Goal: Find specific page/section: Find specific page/section

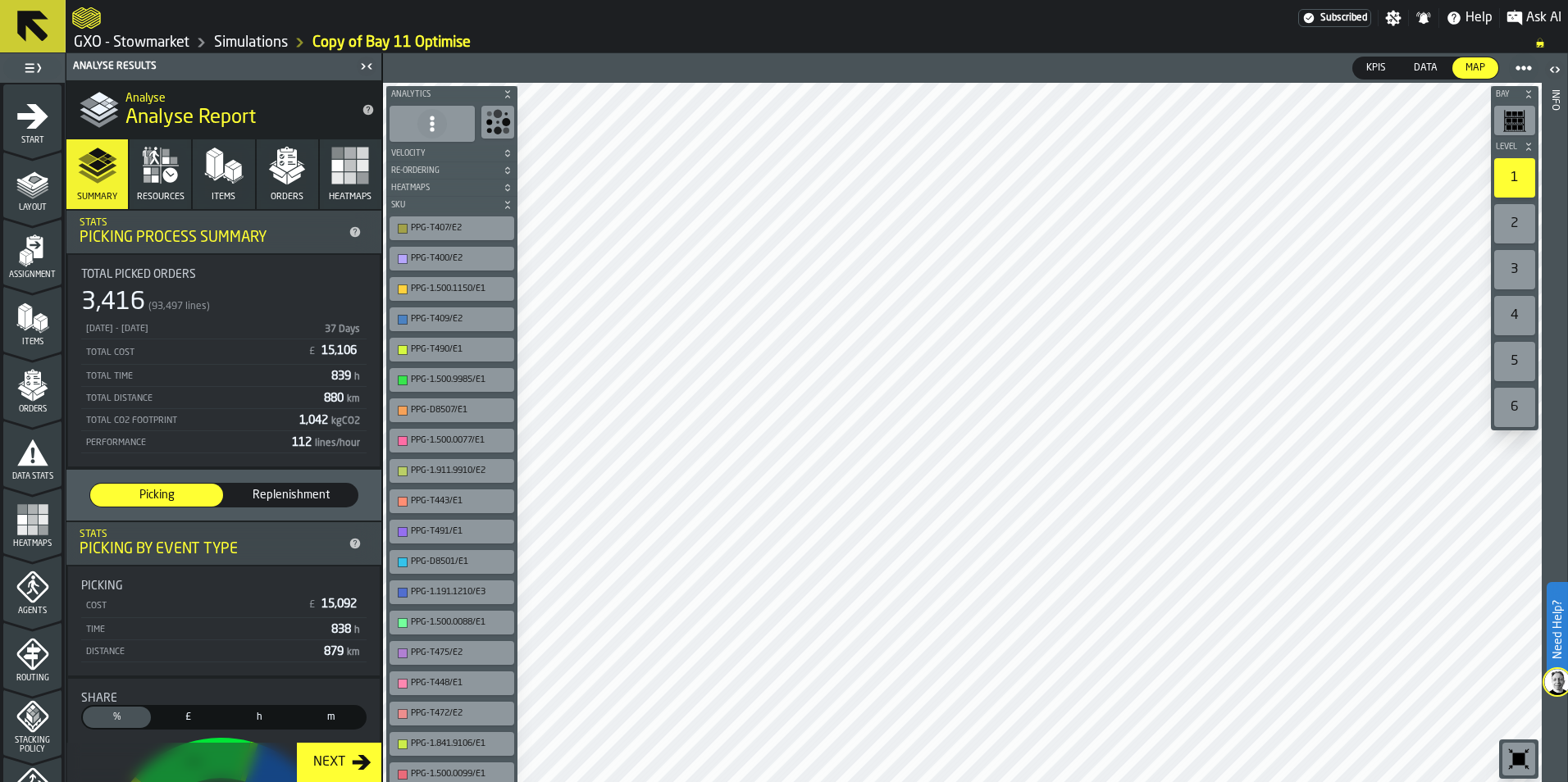
scroll to position [511, 0]
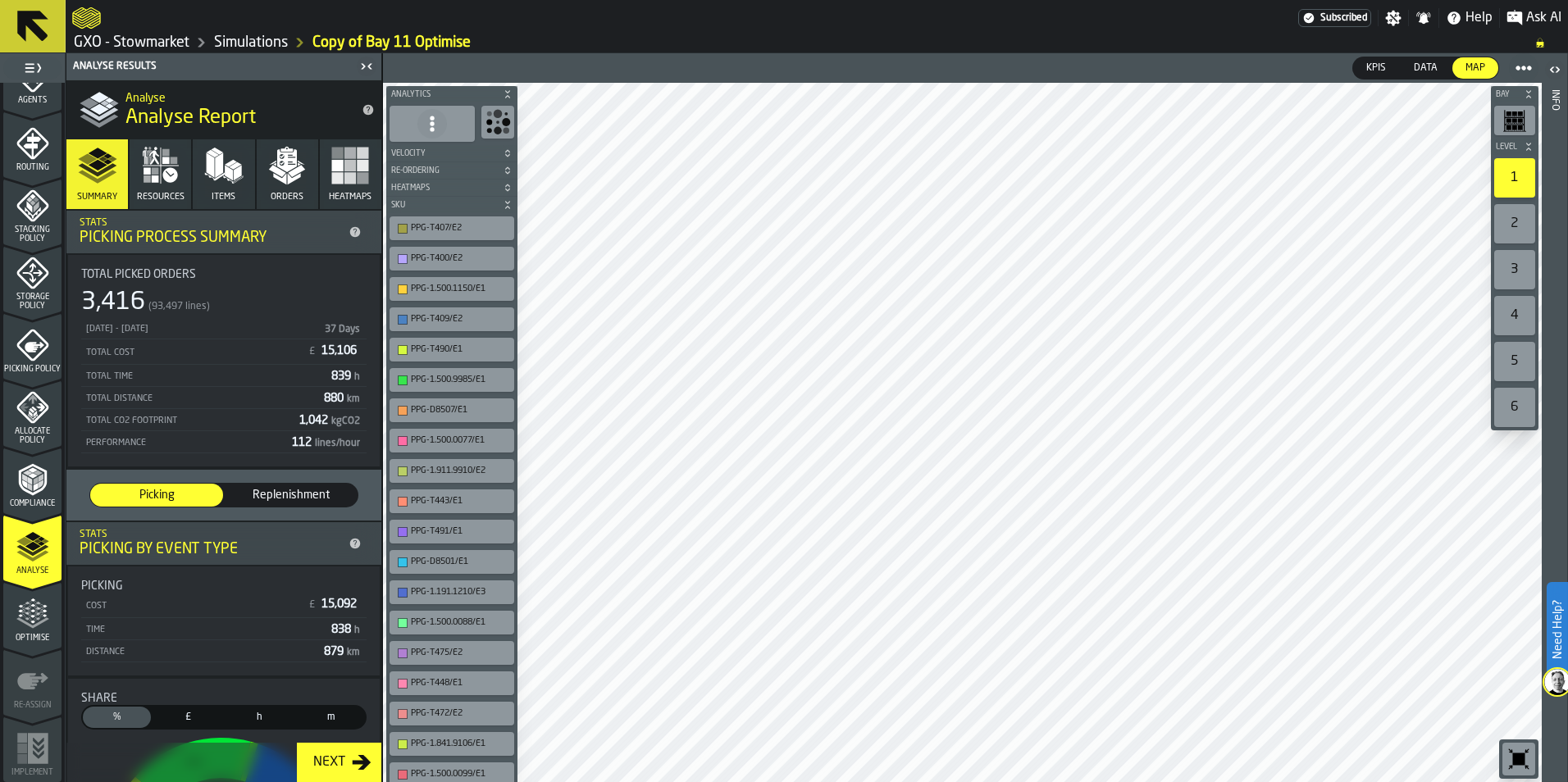
click at [236, 166] on polygon "button" at bounding box center [235, 166] width 12 height 8
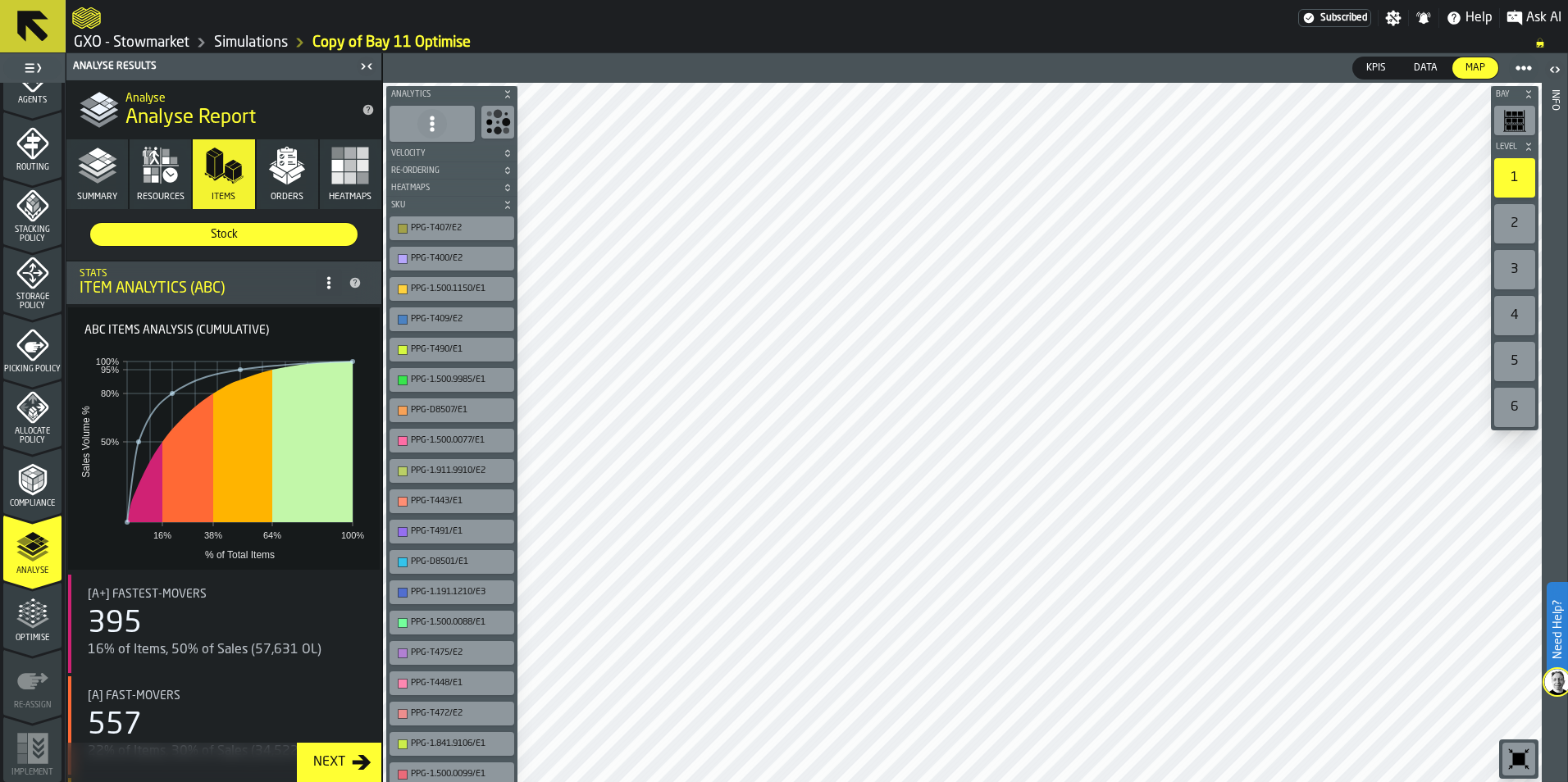
click at [163, 175] on icon "button" at bounding box center [170, 174] width 15 height 15
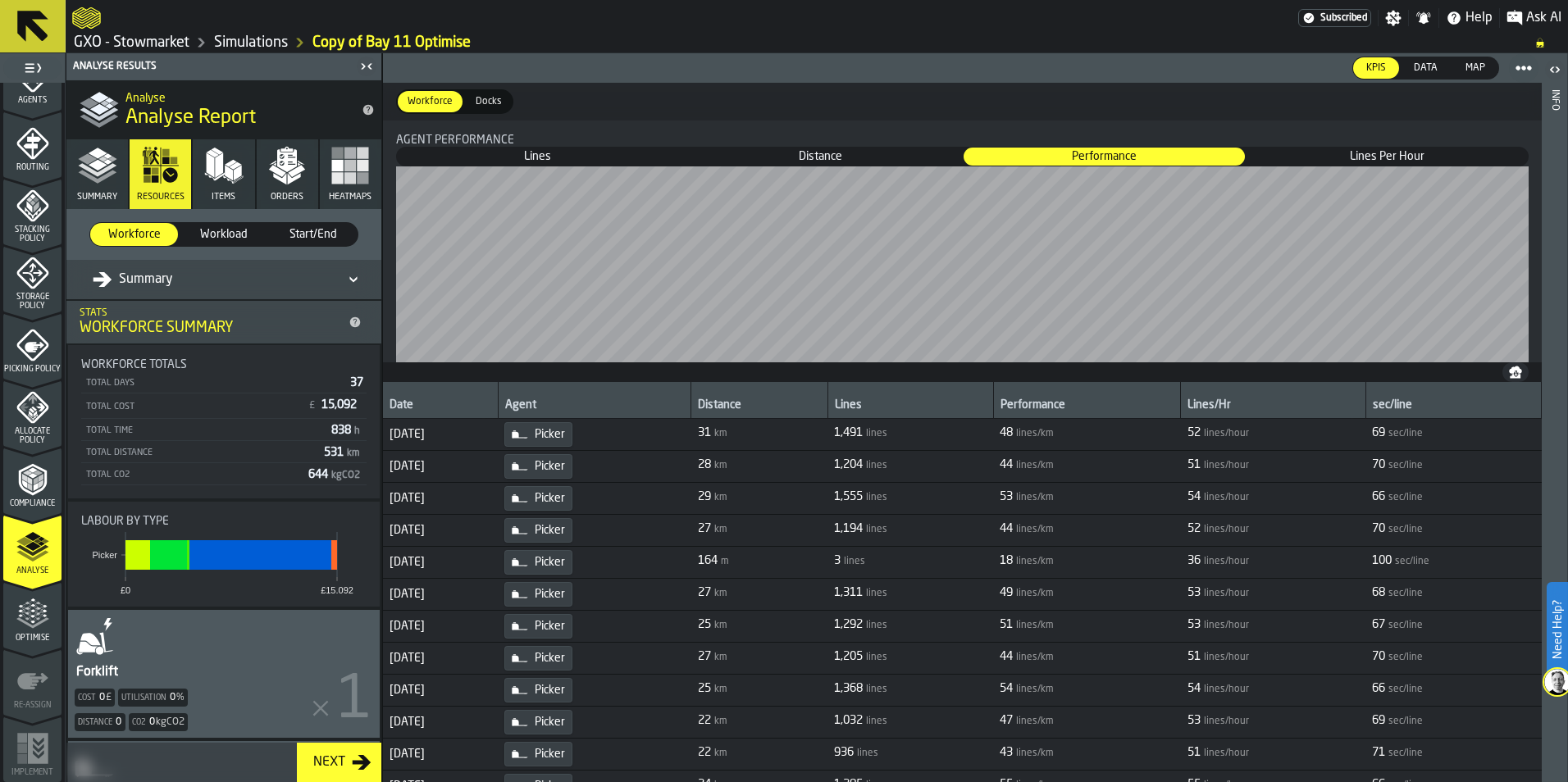
click at [287, 185] on button "Orders" at bounding box center [287, 174] width 61 height 70
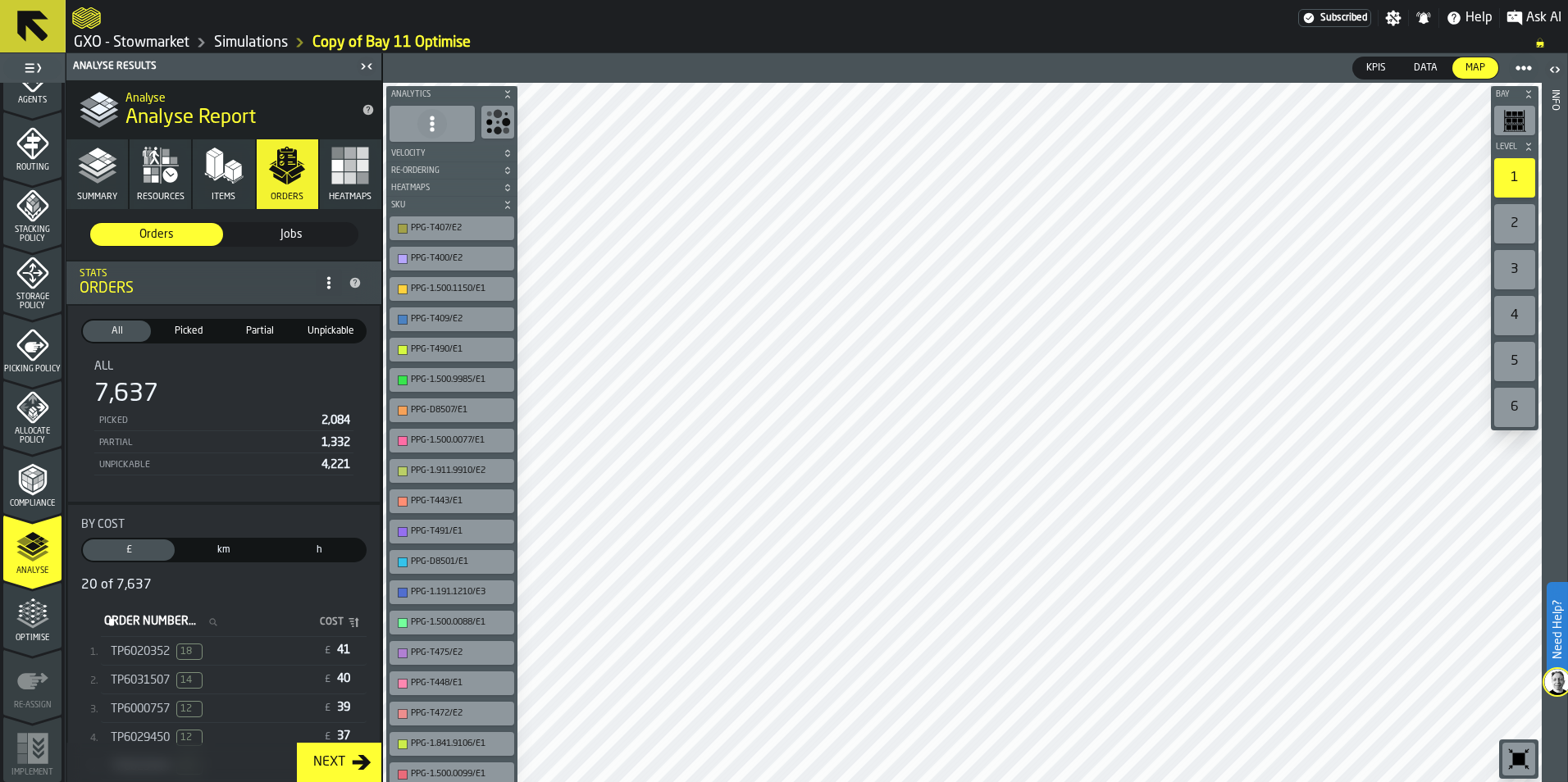
click at [107, 186] on button "Summary" at bounding box center [96, 174] width 61 height 70
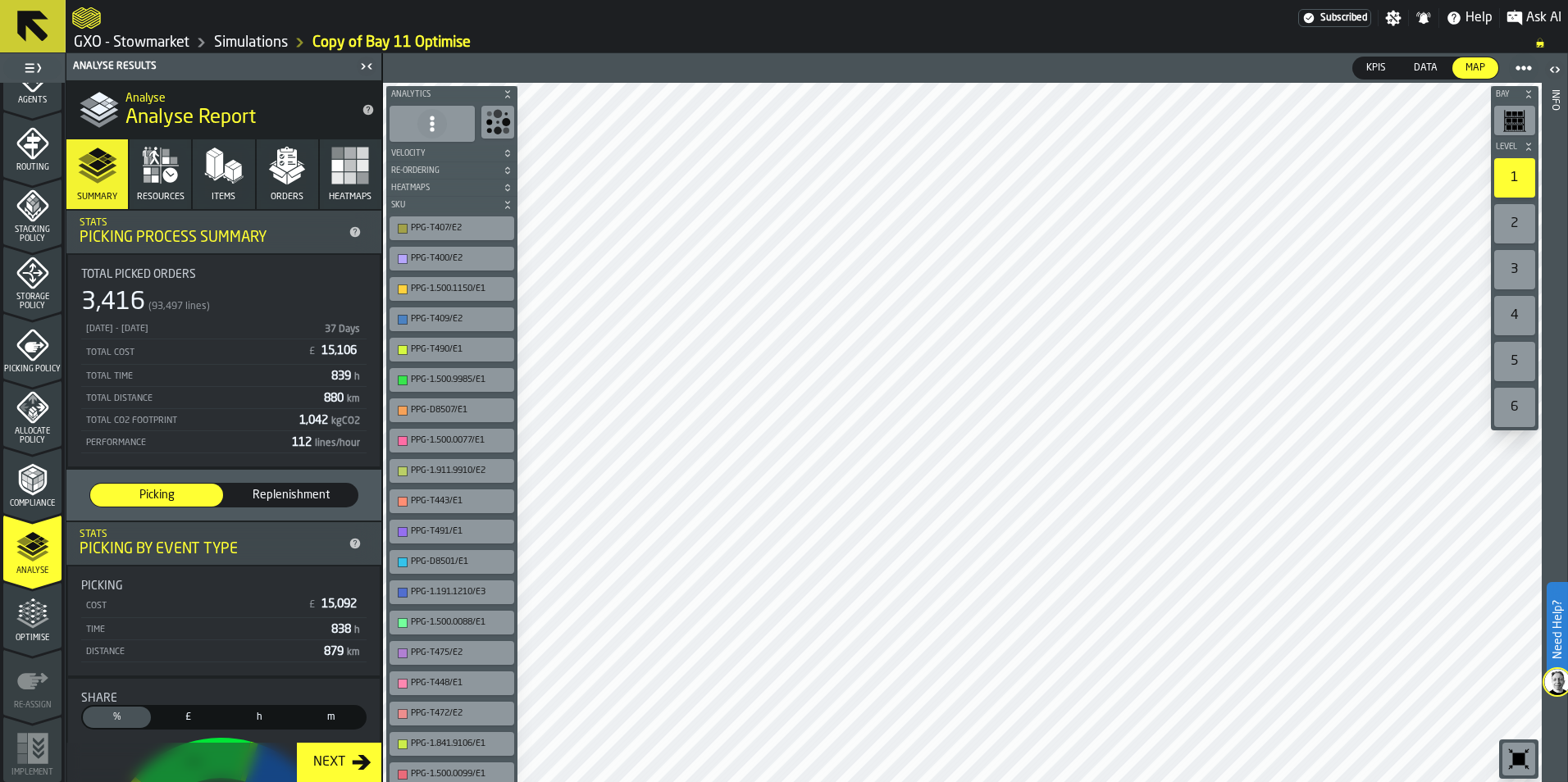
click at [281, 490] on span "Replenishment" at bounding box center [291, 495] width 120 height 16
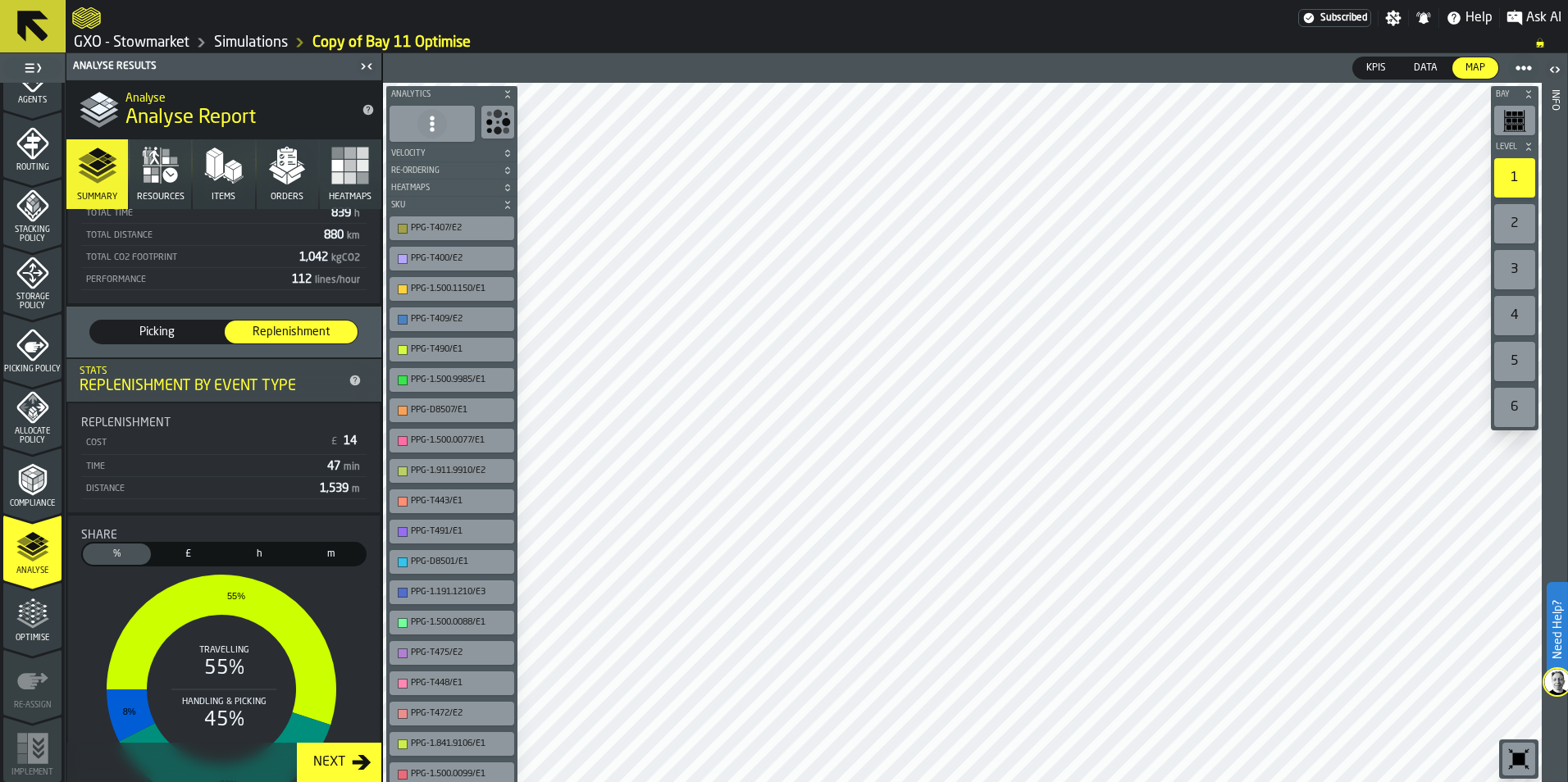
scroll to position [164, 0]
